Goal: Check status: Check status

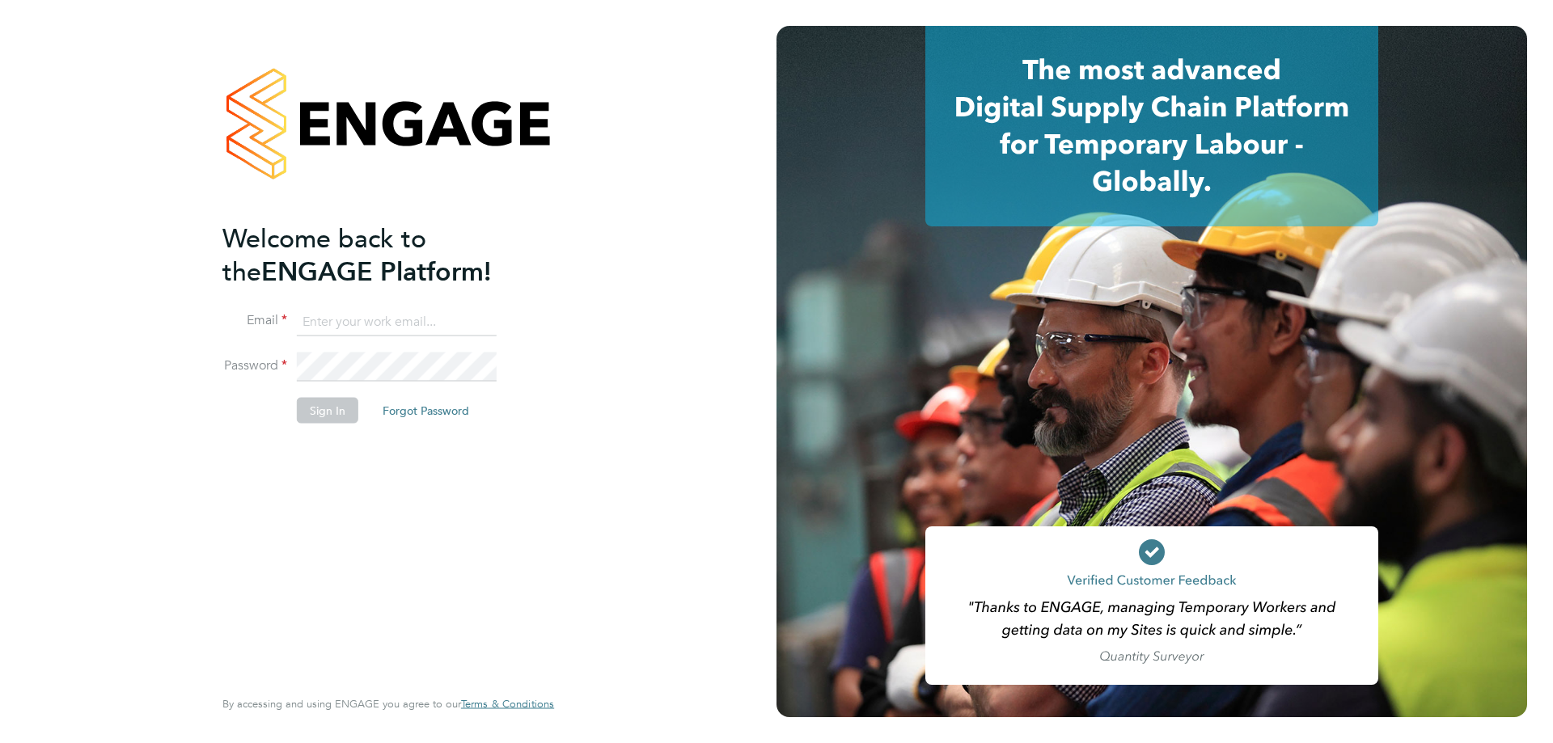
type input "[PERSON_NAME][EMAIL_ADDRESS][PERSON_NAME][DOMAIN_NAME]"
click at [311, 413] on button "Sign In" at bounding box center [327, 410] width 61 height 26
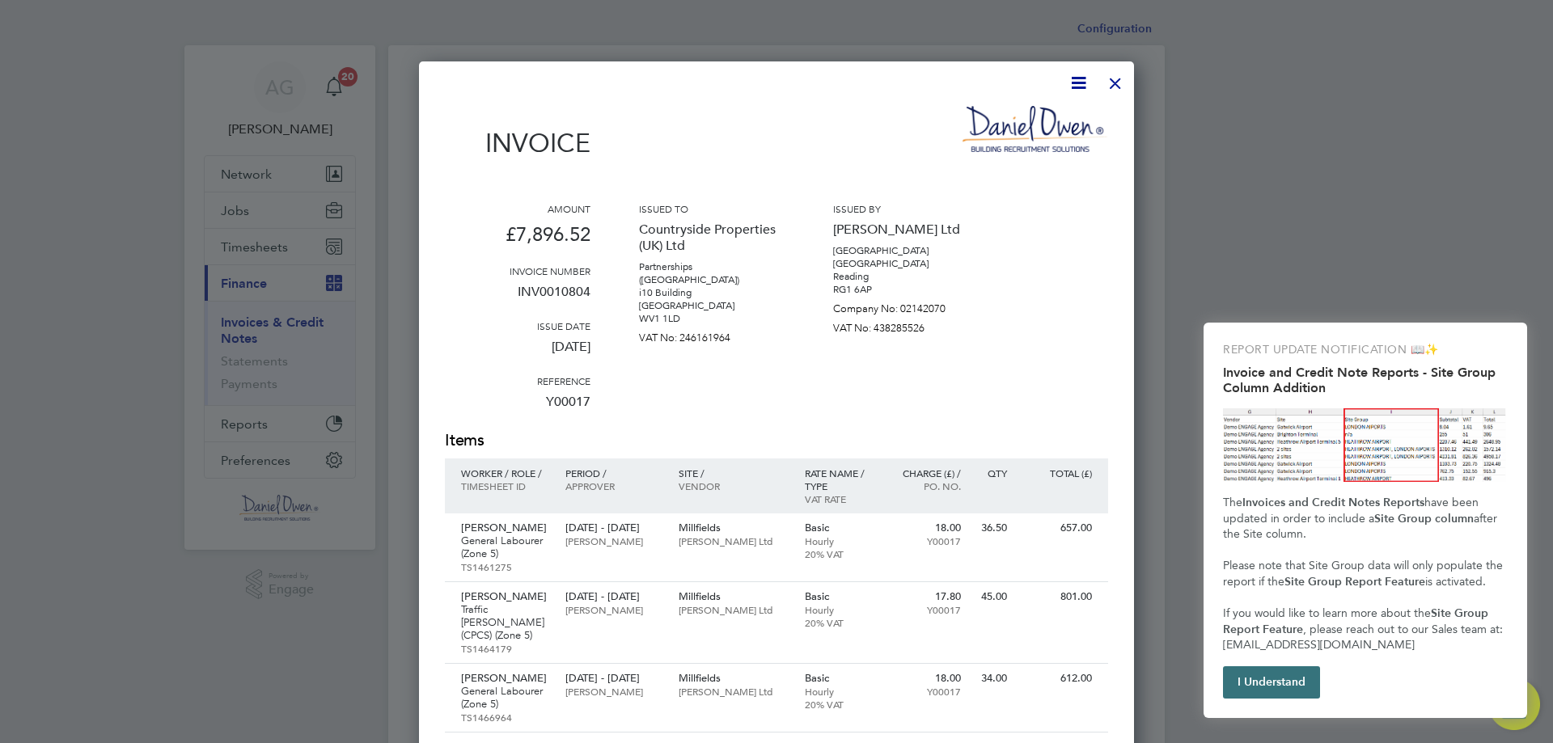
click at [1285, 684] on button "I Understand" at bounding box center [1271, 682] width 97 height 32
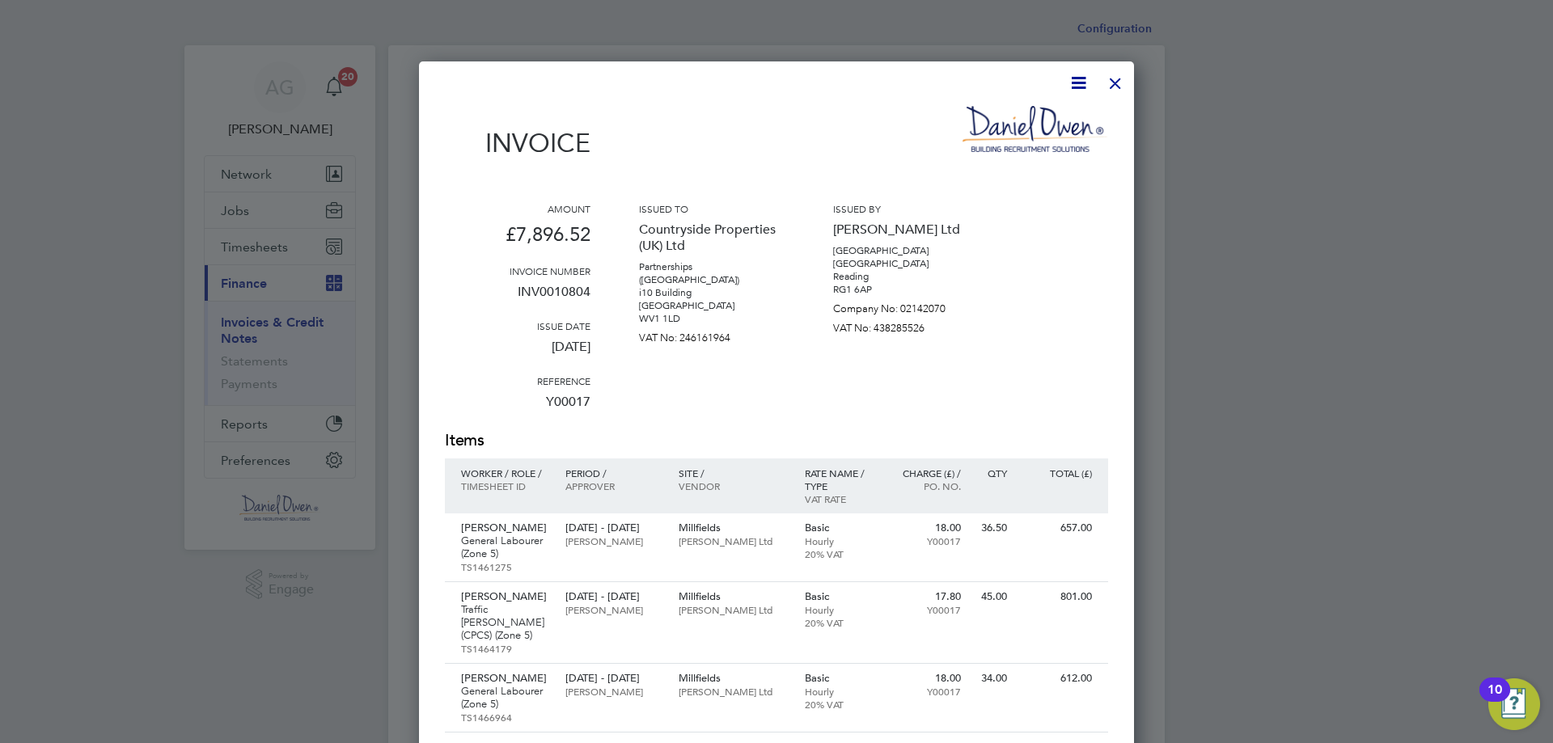
click at [1116, 88] on div at bounding box center [1115, 79] width 29 height 29
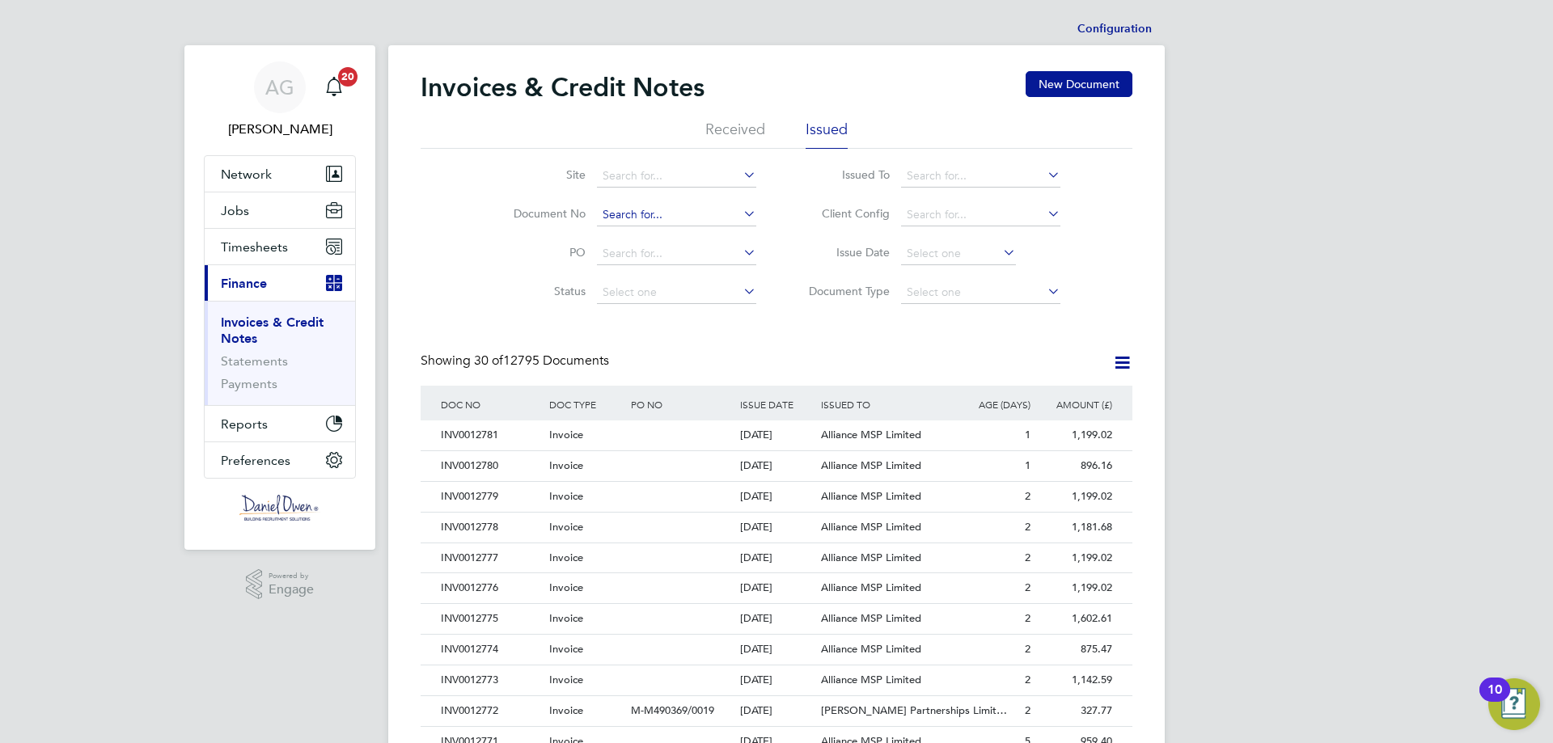
click at [639, 218] on input at bounding box center [676, 215] width 159 height 23
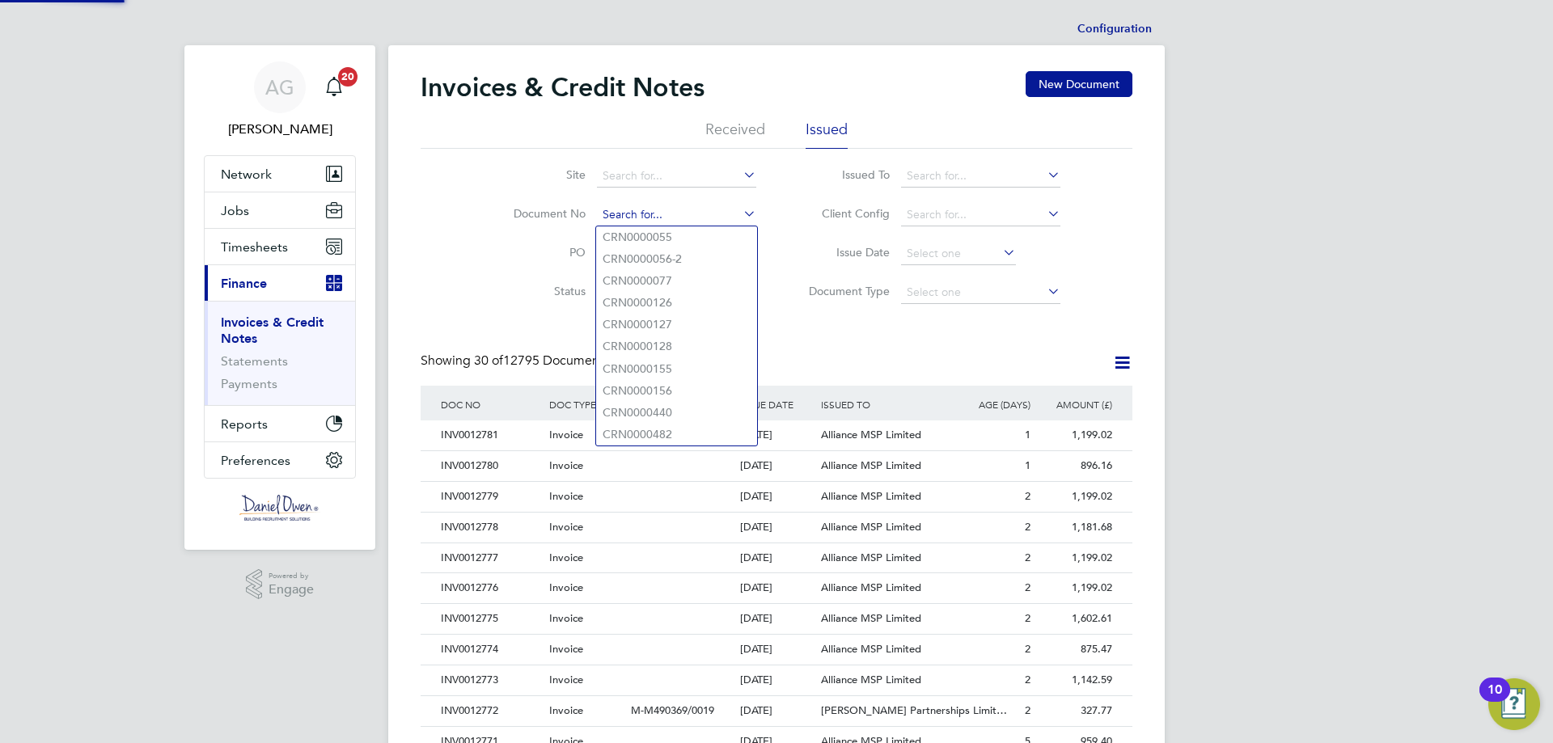
paste input "INV0012765"
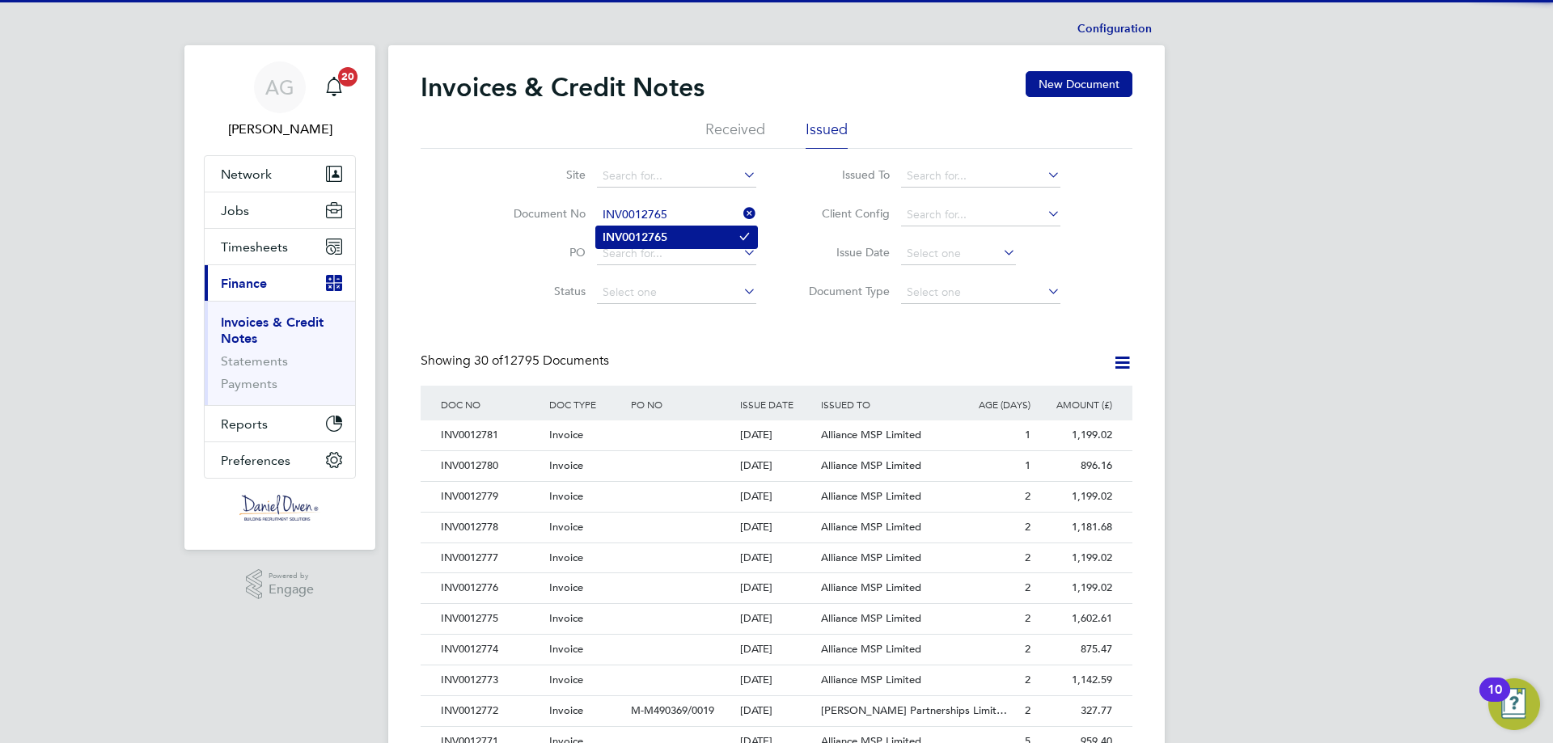
type input "INV0012765"
click at [694, 229] on li "INV0012765" at bounding box center [676, 237] width 161 height 22
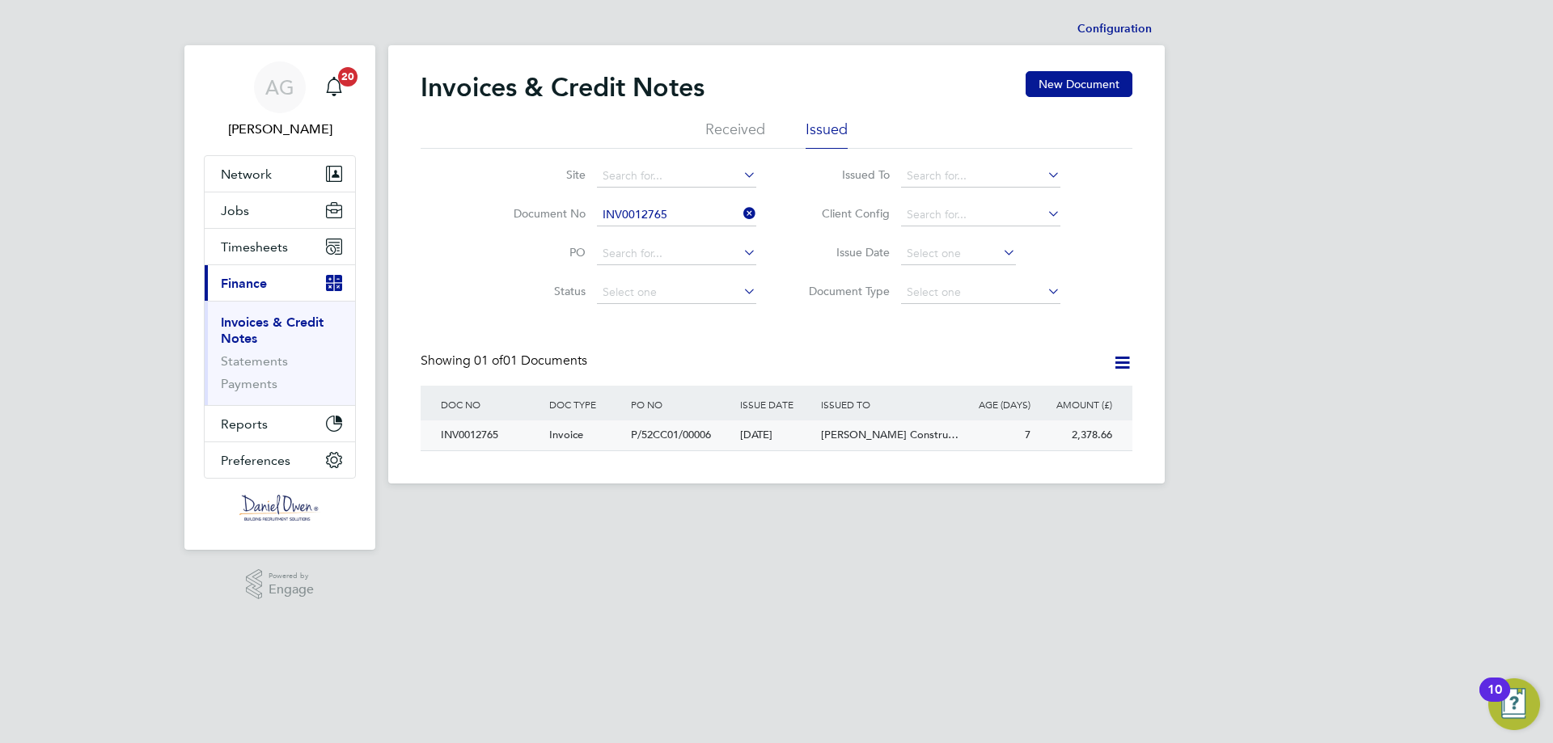
click at [499, 437] on div "INV0012765" at bounding box center [491, 436] width 108 height 30
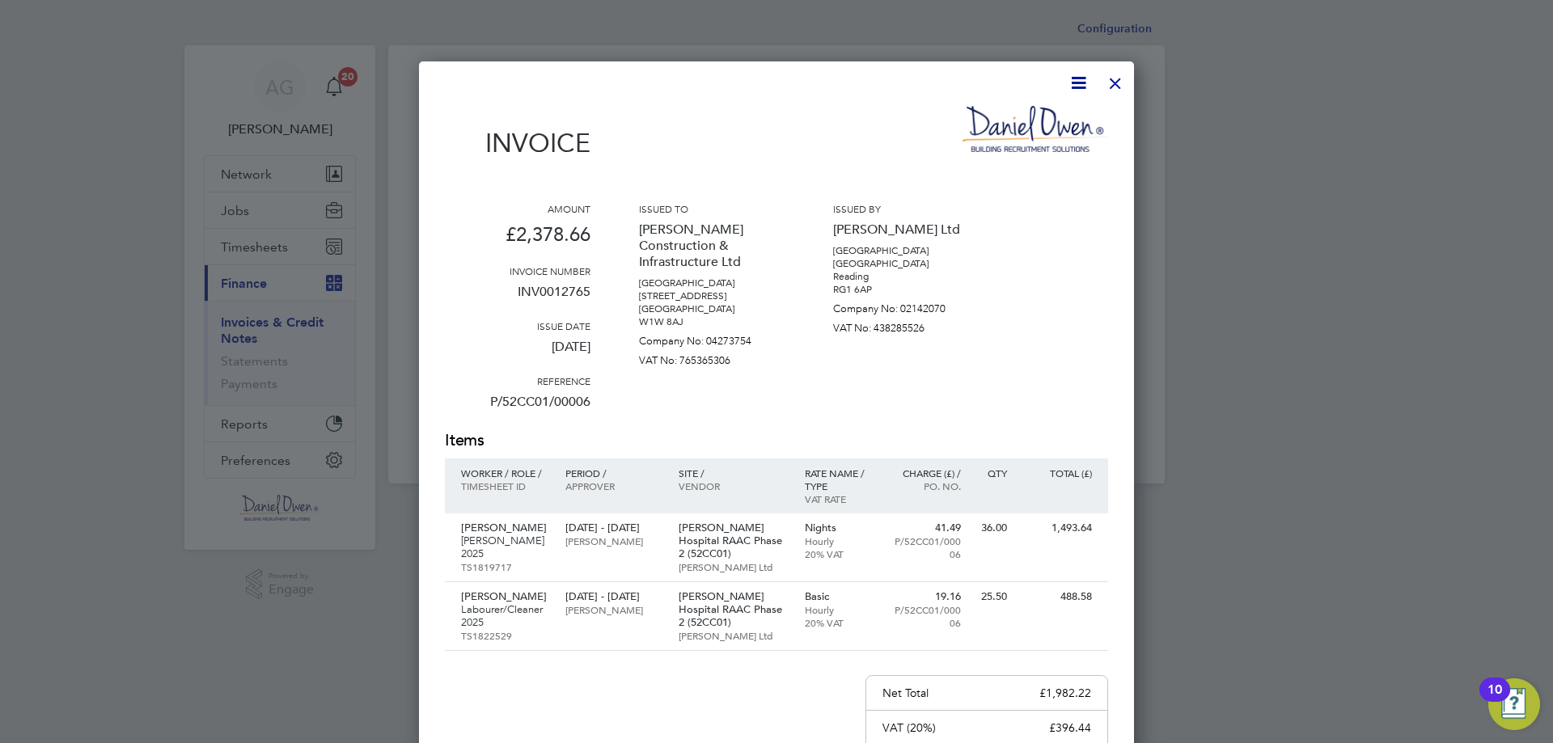
click at [1117, 91] on div at bounding box center [1115, 79] width 29 height 29
